Goal: Subscribe to service/newsletter

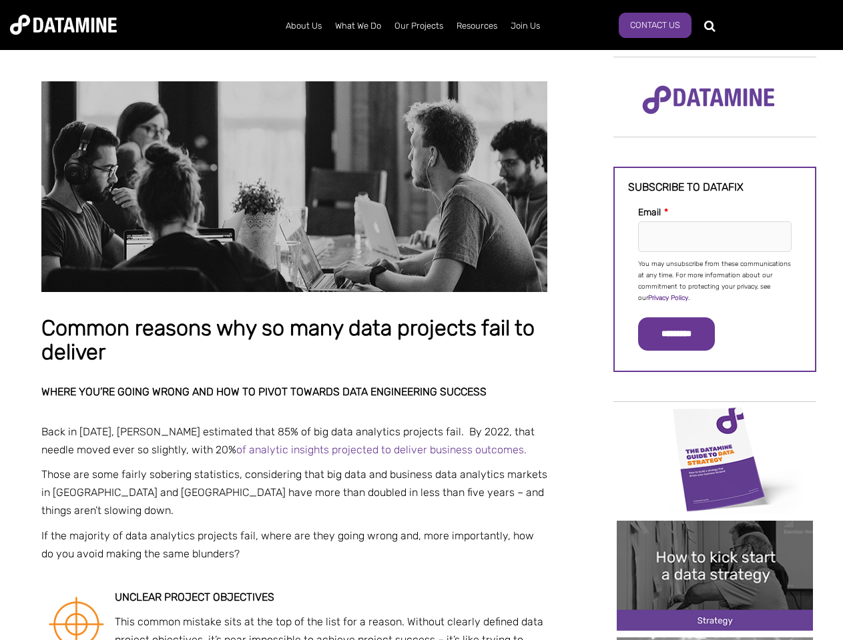
click at [714, 280] on p "You may unsubscribe from these communications at any time. For more information…" at bounding box center [714, 281] width 153 height 45
click at [684, 334] on input "*********" at bounding box center [676, 334] width 77 height 33
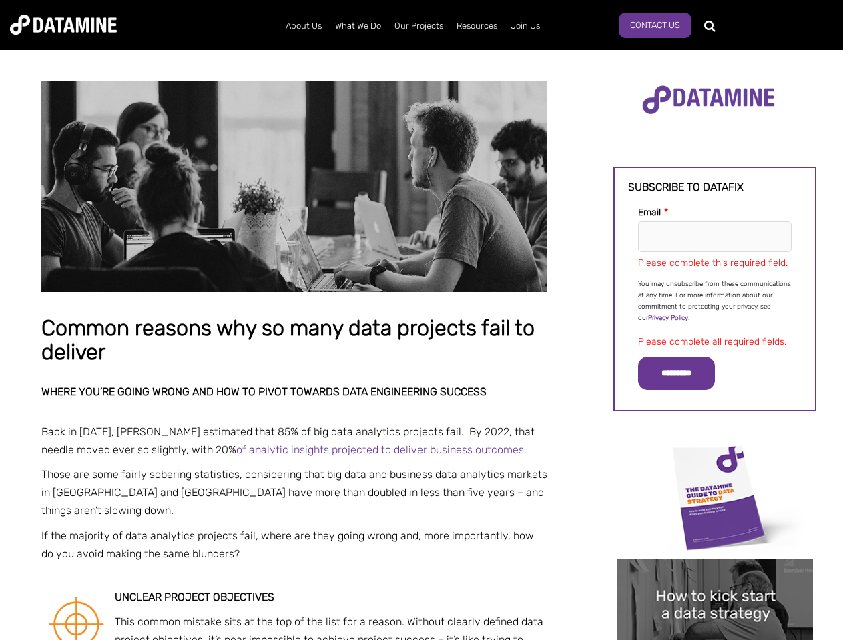
click at [714, 458] on img "Image grid with {{ image_count }} images." at bounding box center [714, 498] width 196 height 110
click at [714, 458] on div "✕" at bounding box center [421, 320] width 843 height 640
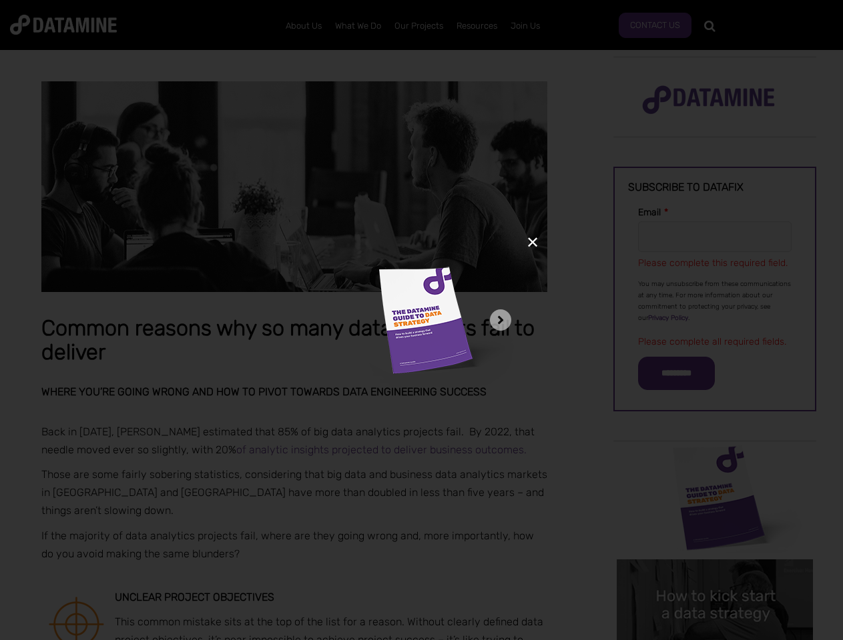
click at [714, 576] on div "✕" at bounding box center [421, 320] width 843 height 640
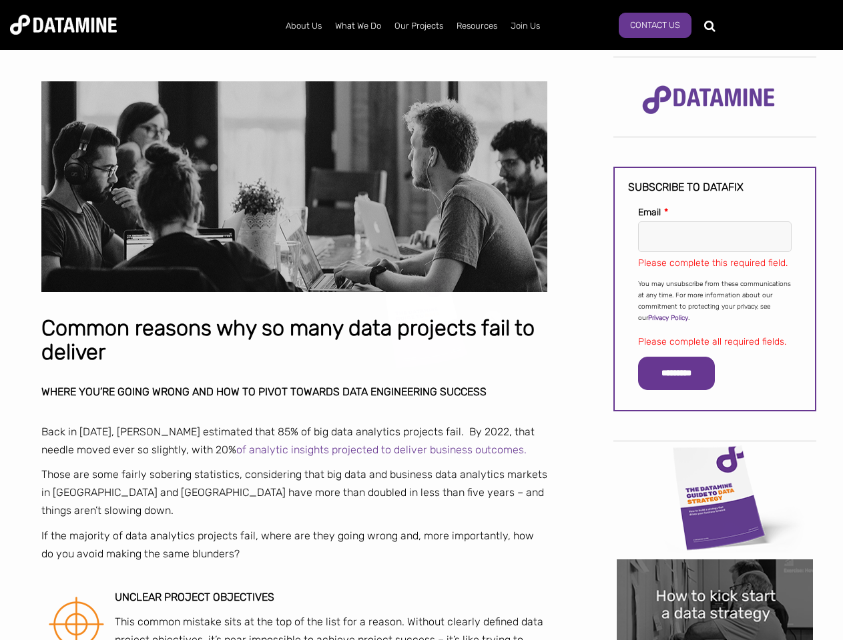
click at [714, 576] on img "Image grid with {{ image_count }} images." at bounding box center [714, 615] width 196 height 110
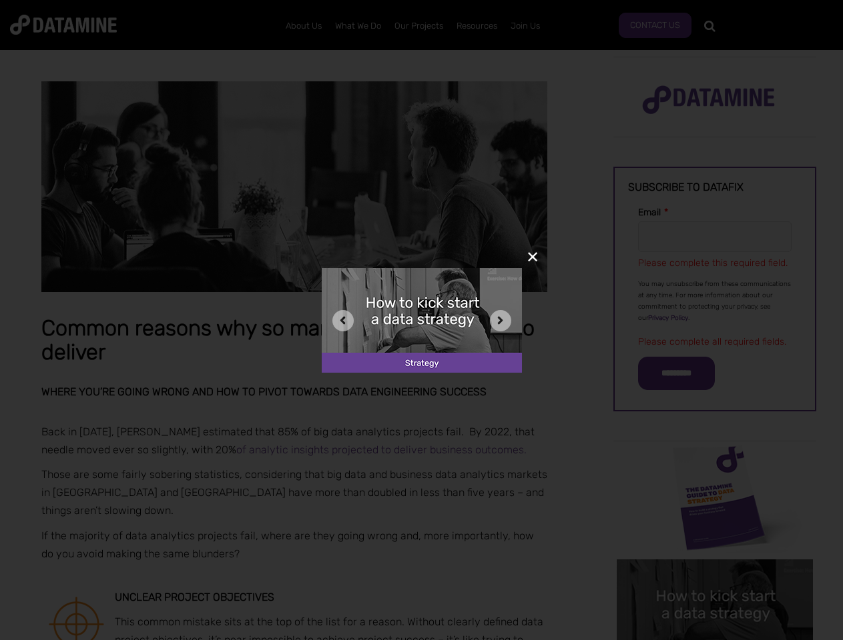
click at [714, 639] on div "✕" at bounding box center [421, 320] width 843 height 640
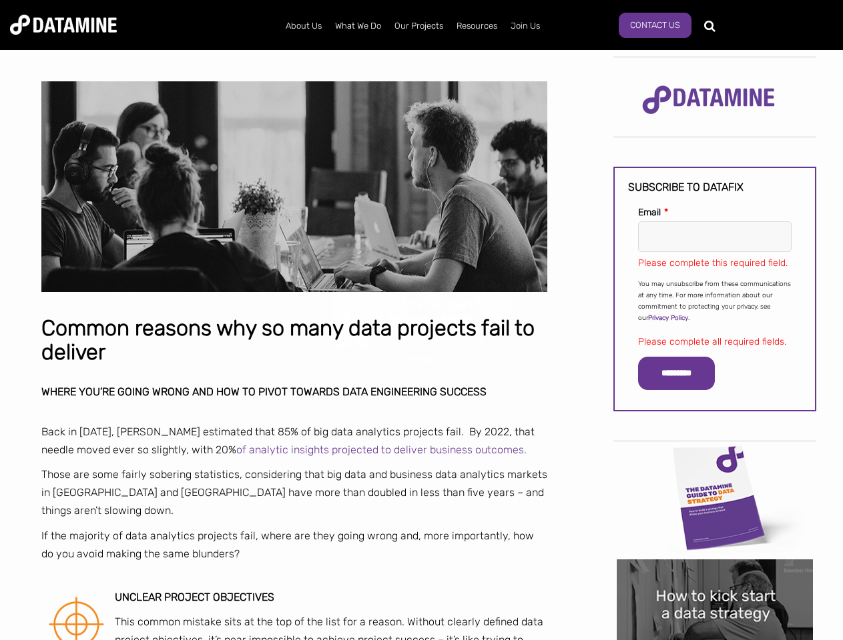
click at [714, 639] on div "✕" at bounding box center [421, 320] width 843 height 640
